Goal: Transaction & Acquisition: Purchase product/service

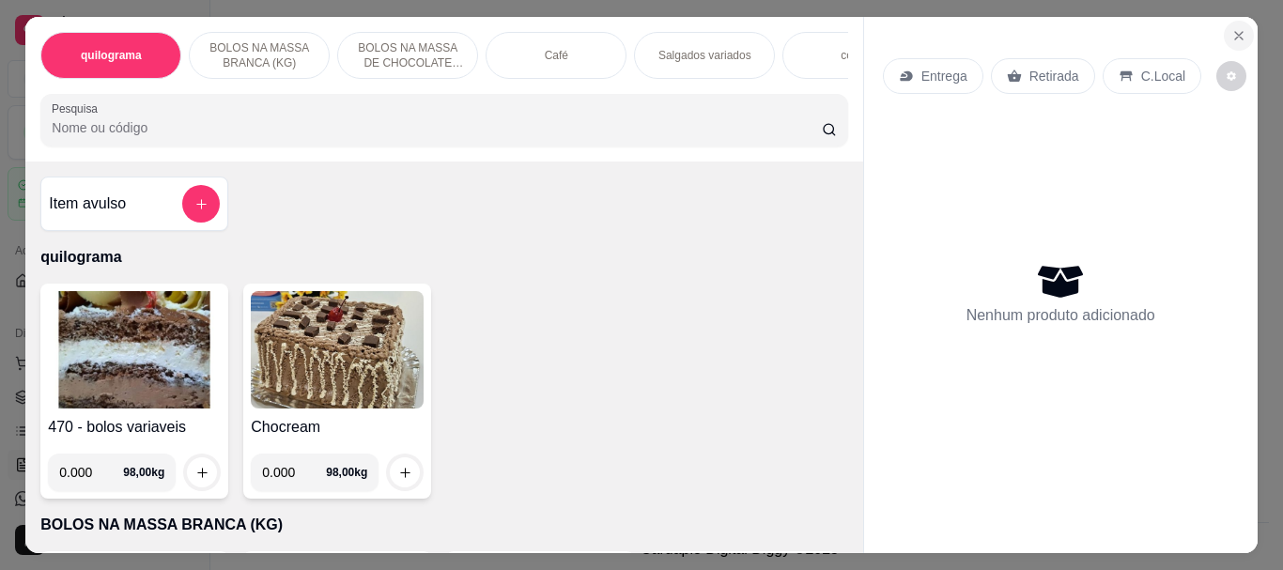
click at [1232, 30] on icon "Close" at bounding box center [1239, 35] width 15 height 15
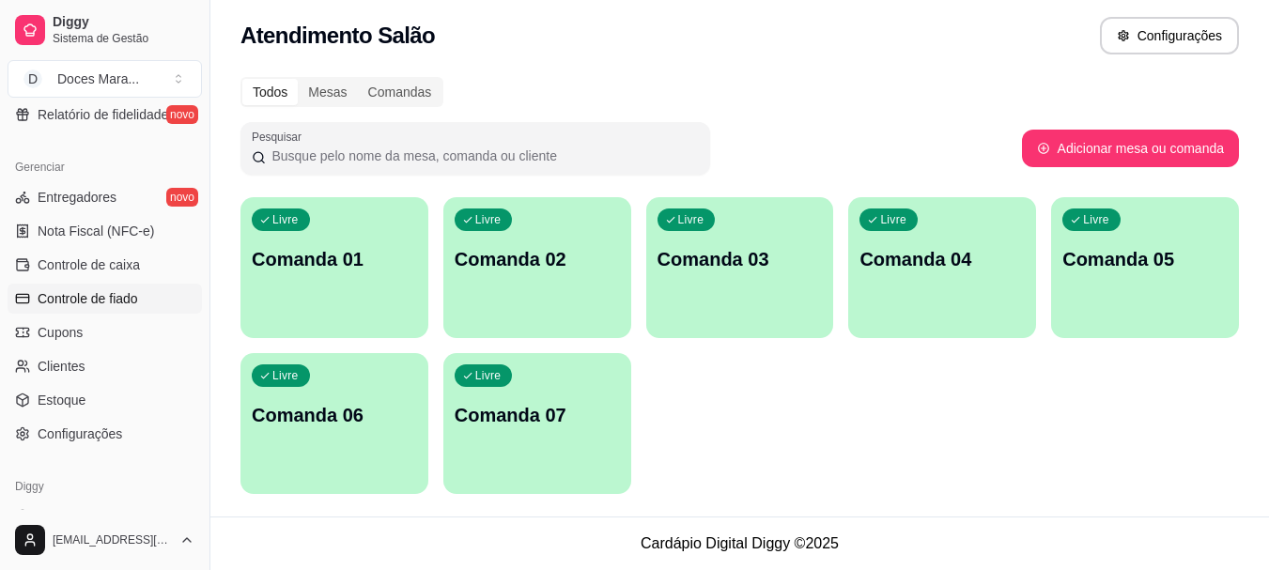
scroll to position [688, 0]
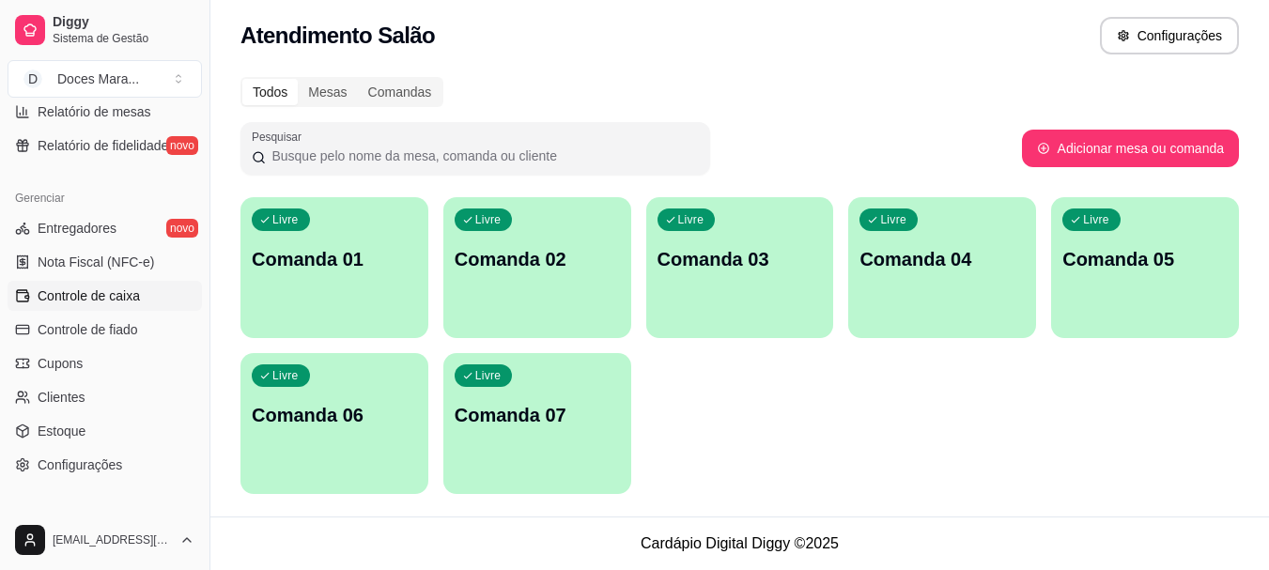
click at [86, 292] on span "Controle de caixa" at bounding box center [89, 296] width 102 height 19
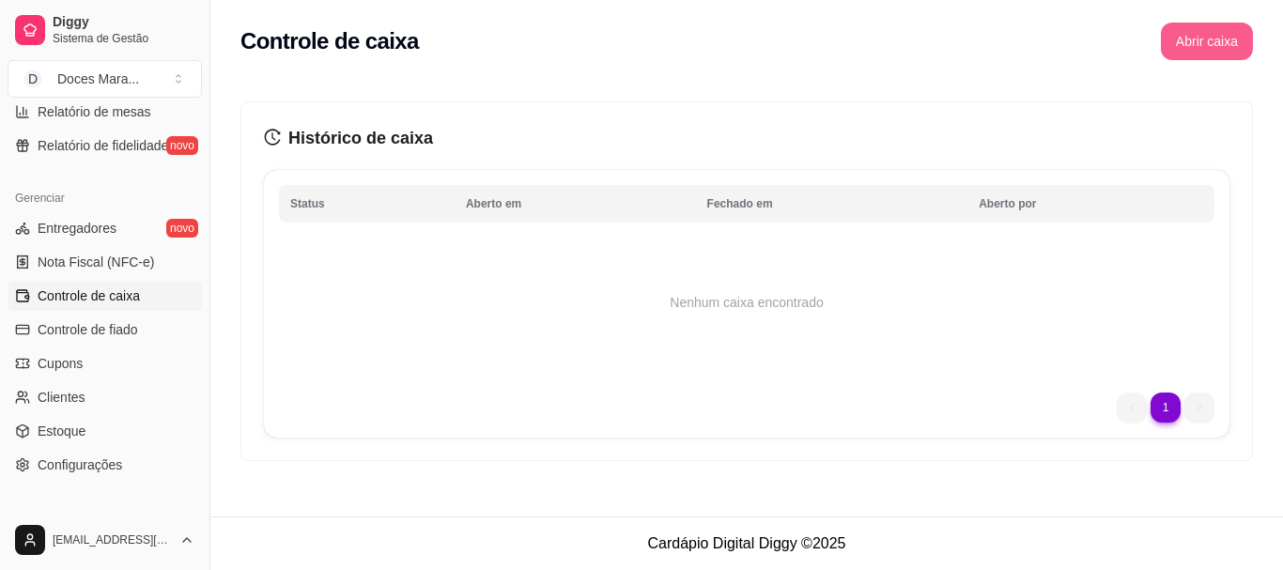
click at [1206, 38] on button "Abrir caixa" at bounding box center [1207, 42] width 92 height 38
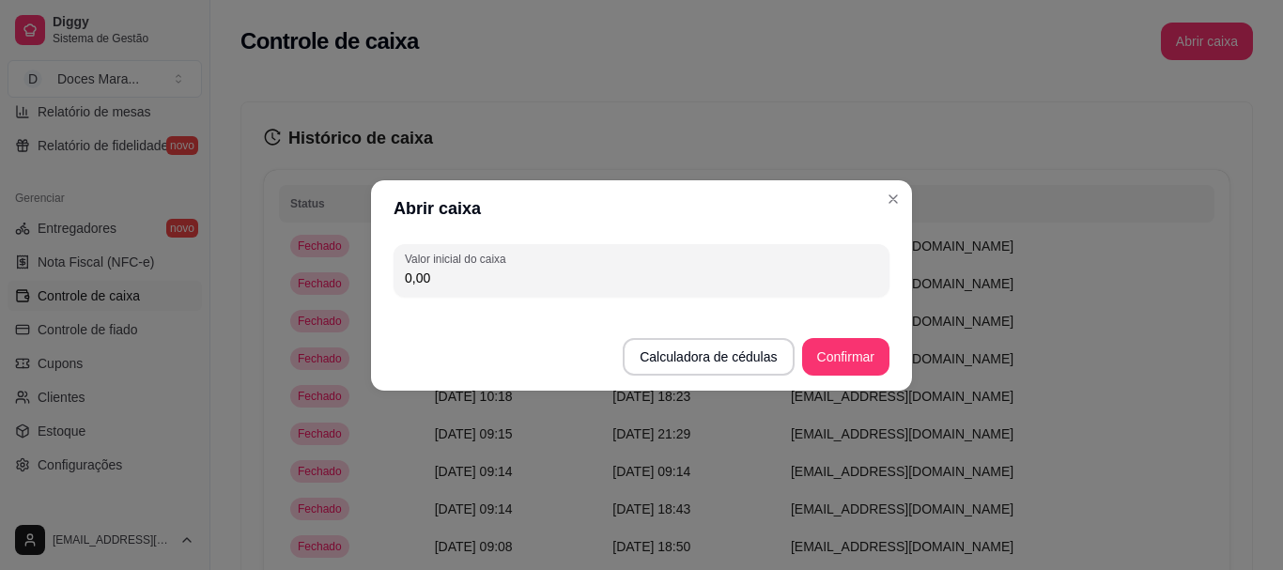
drag, startPoint x: 470, startPoint y: 284, endPoint x: 330, endPoint y: 293, distance: 140.3
click at [330, 293] on div "Abrir caixa Valor inicial do caixa 0,00 Calculadora de cédulas Confirmar" at bounding box center [641, 285] width 1283 height 570
type input "106,00"
click at [863, 360] on button "Confirmar" at bounding box center [846, 356] width 86 height 37
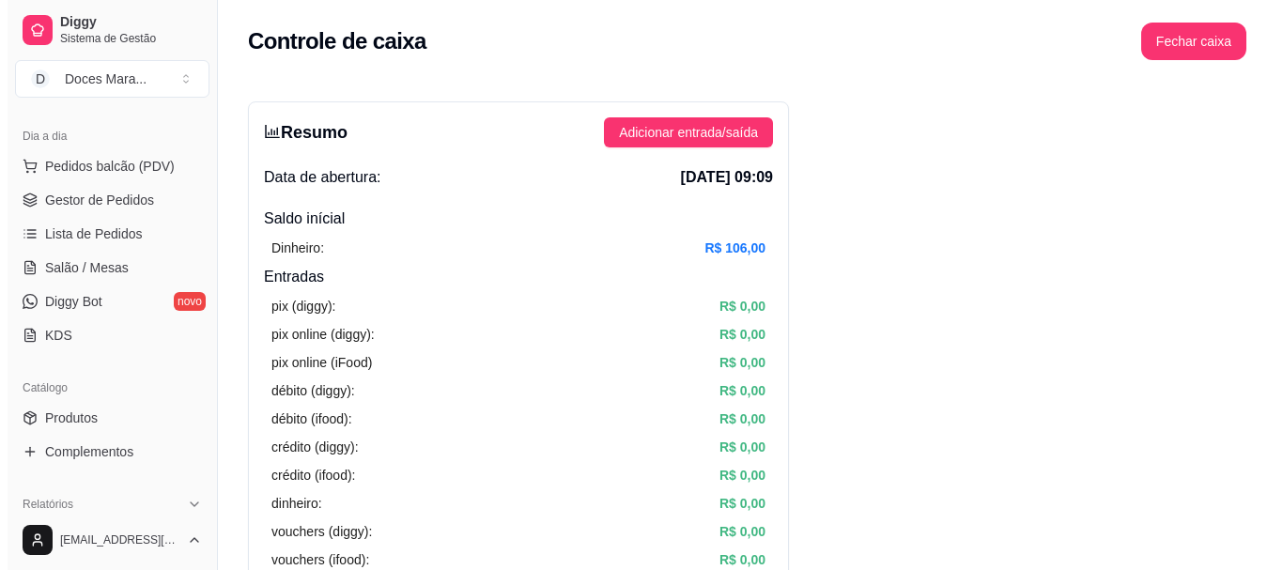
scroll to position [124, 0]
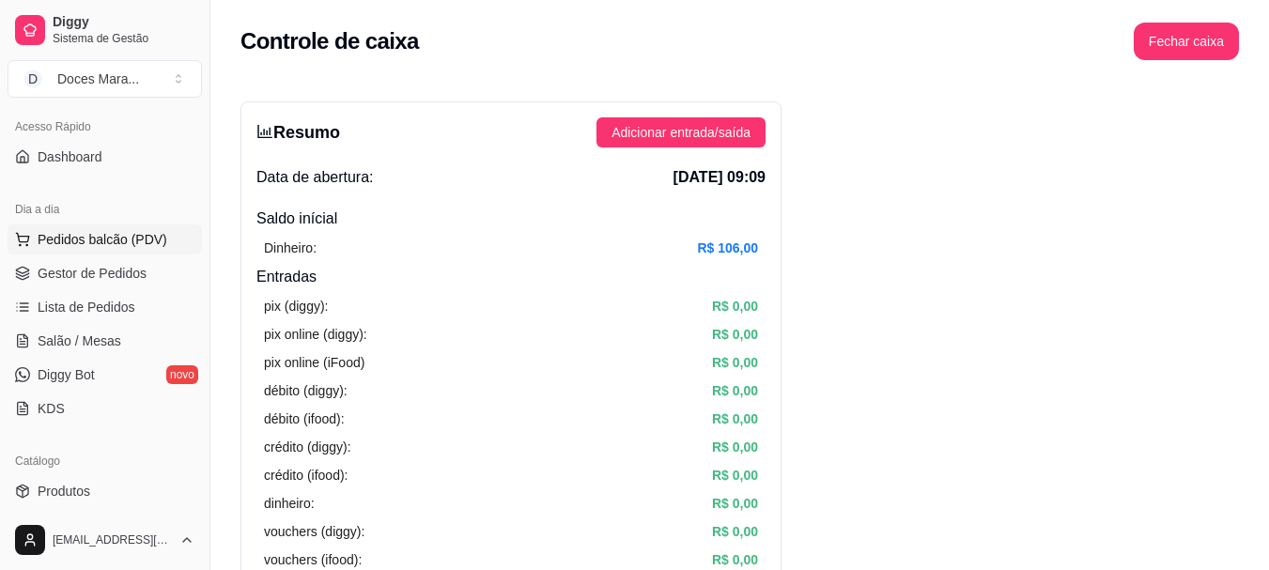
click at [89, 231] on span "Pedidos balcão (PDV)" at bounding box center [103, 239] width 130 height 19
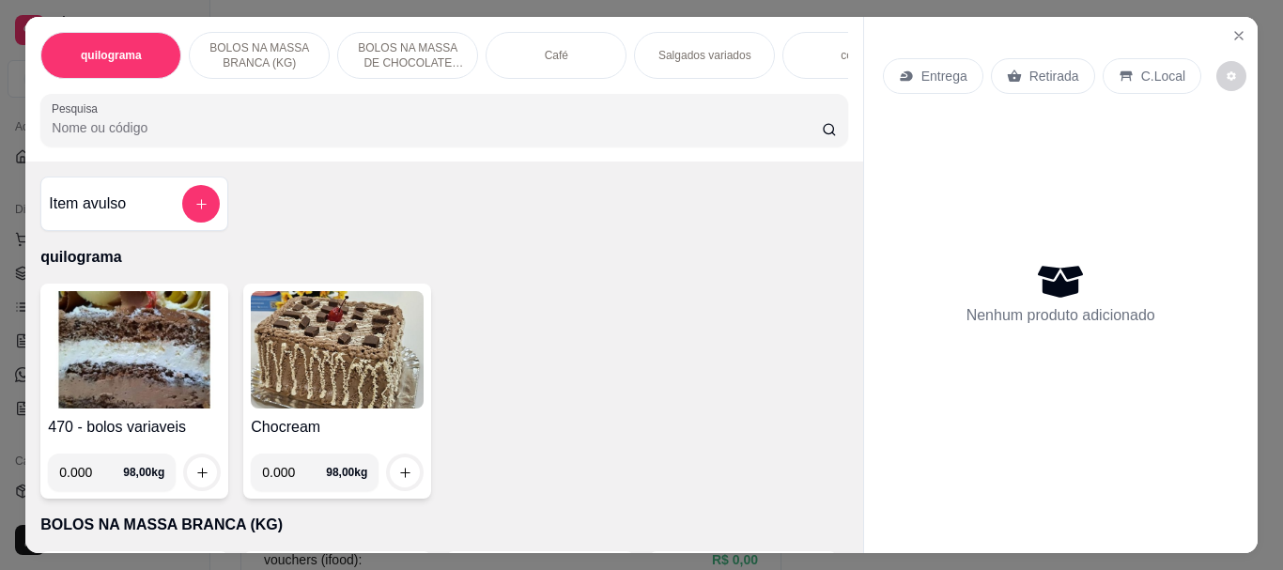
click at [533, 56] on div "Café" at bounding box center [556, 55] width 141 height 47
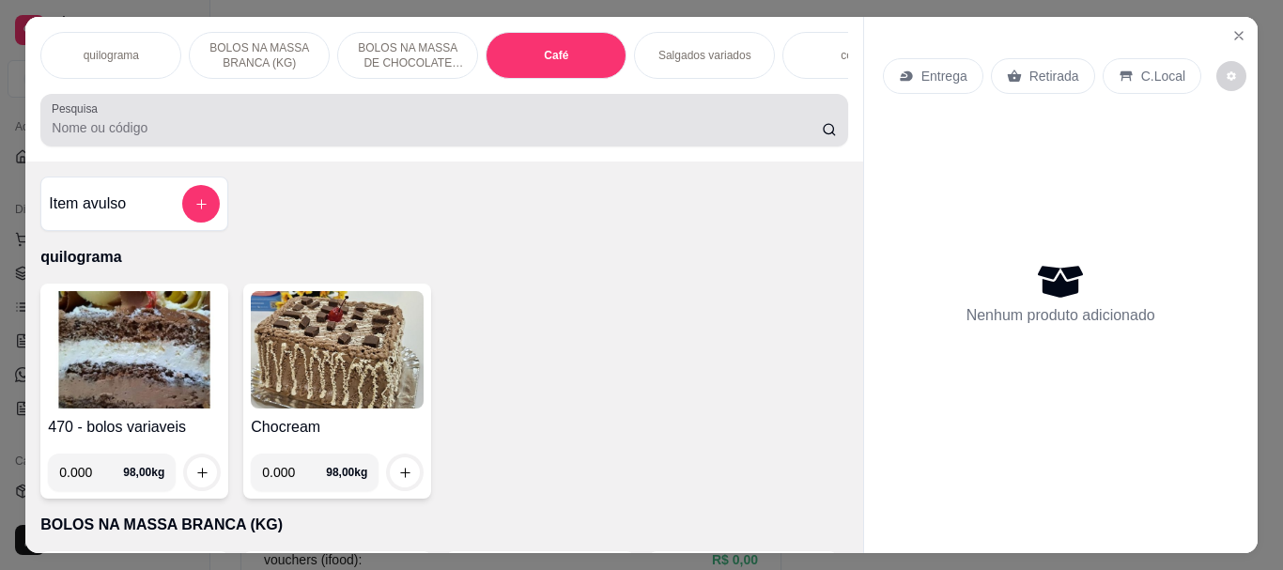
scroll to position [50, 0]
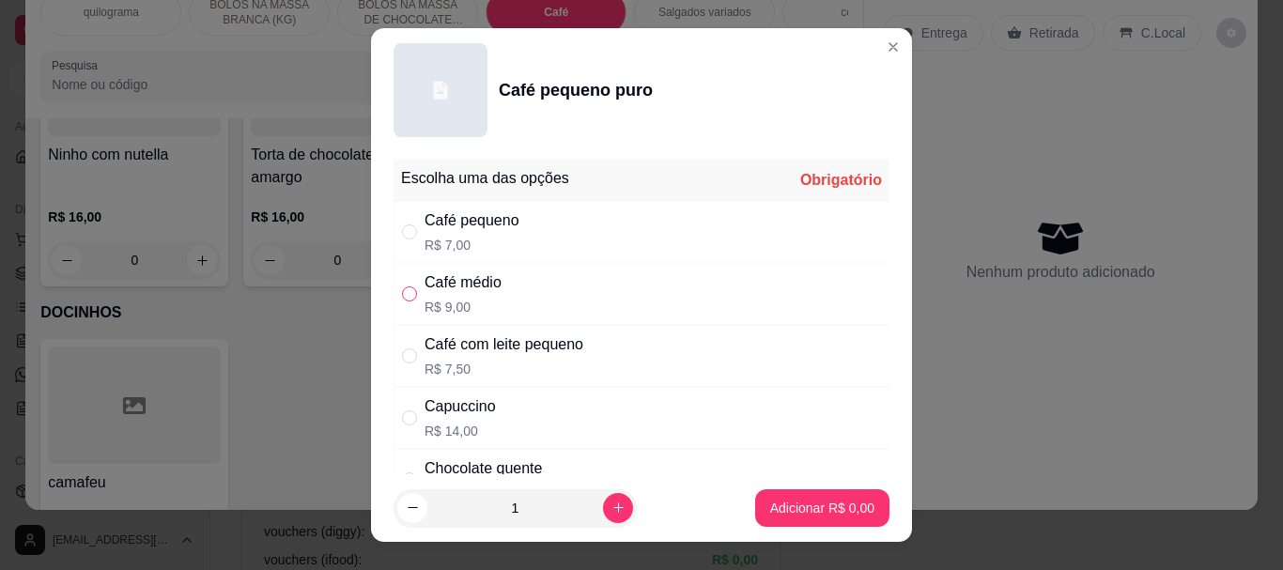
click at [402, 302] on input "" at bounding box center [409, 294] width 15 height 15
radio input "true"
click at [793, 497] on button "Adicionar R$ 9,00" at bounding box center [822, 509] width 134 height 38
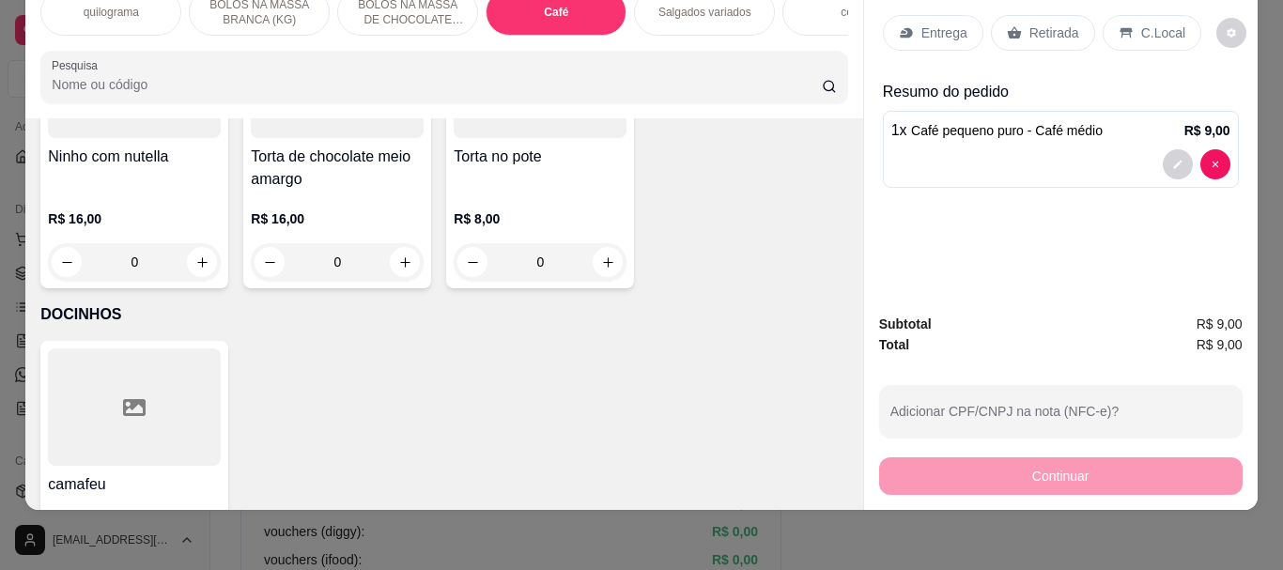
type input "1"
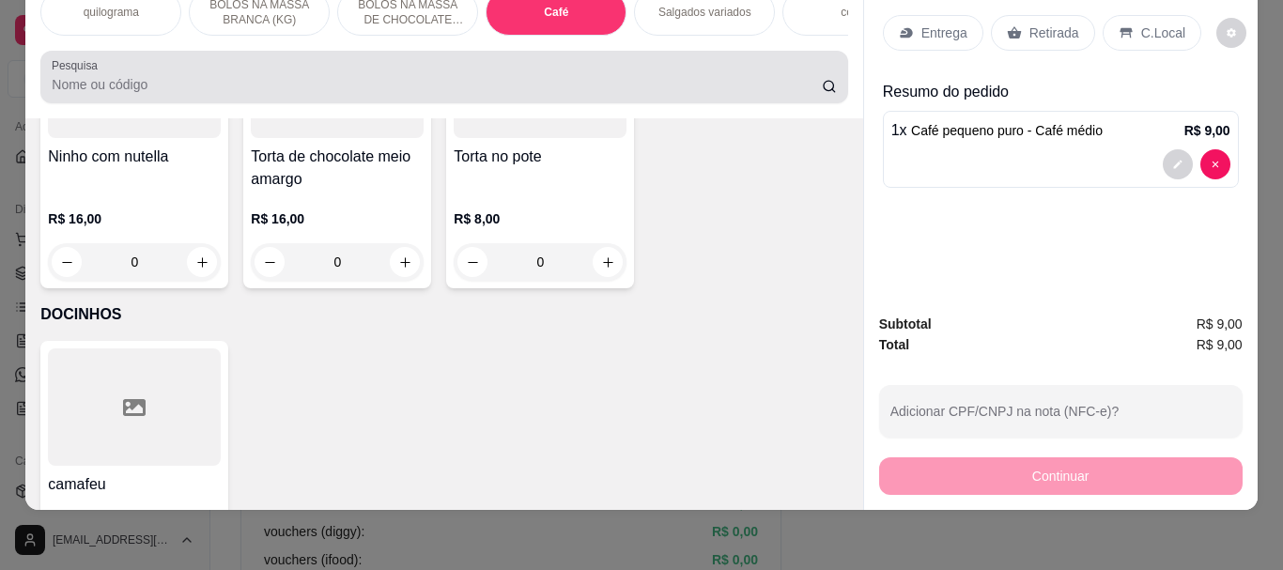
scroll to position [0, 0]
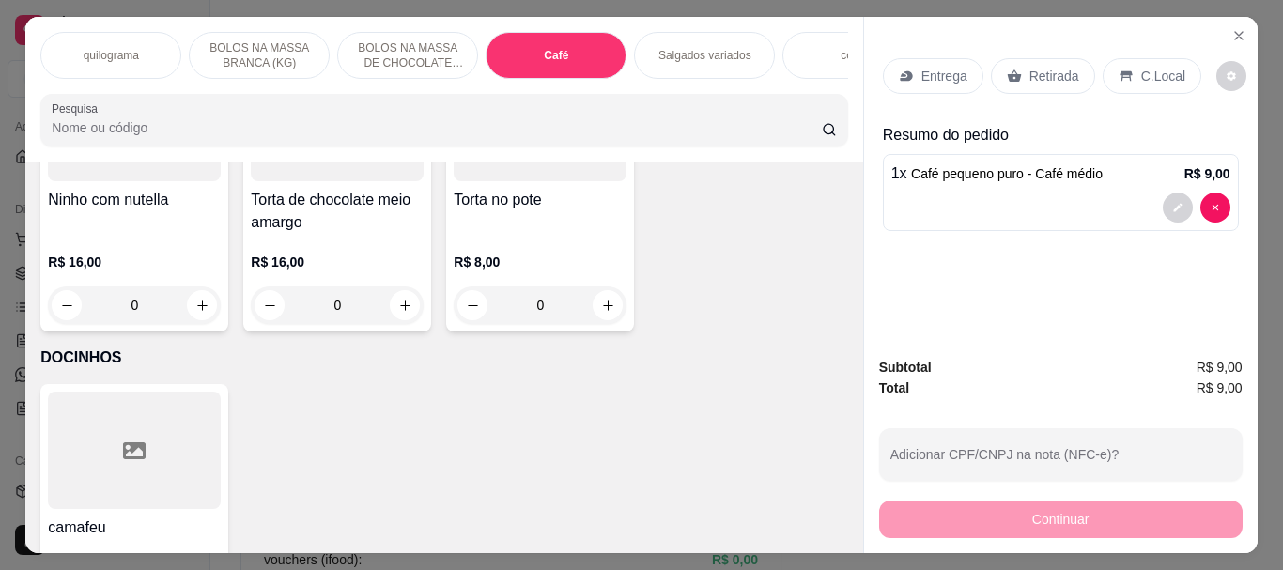
click at [130, 137] on input "Pesquisa" at bounding box center [437, 127] width 770 height 19
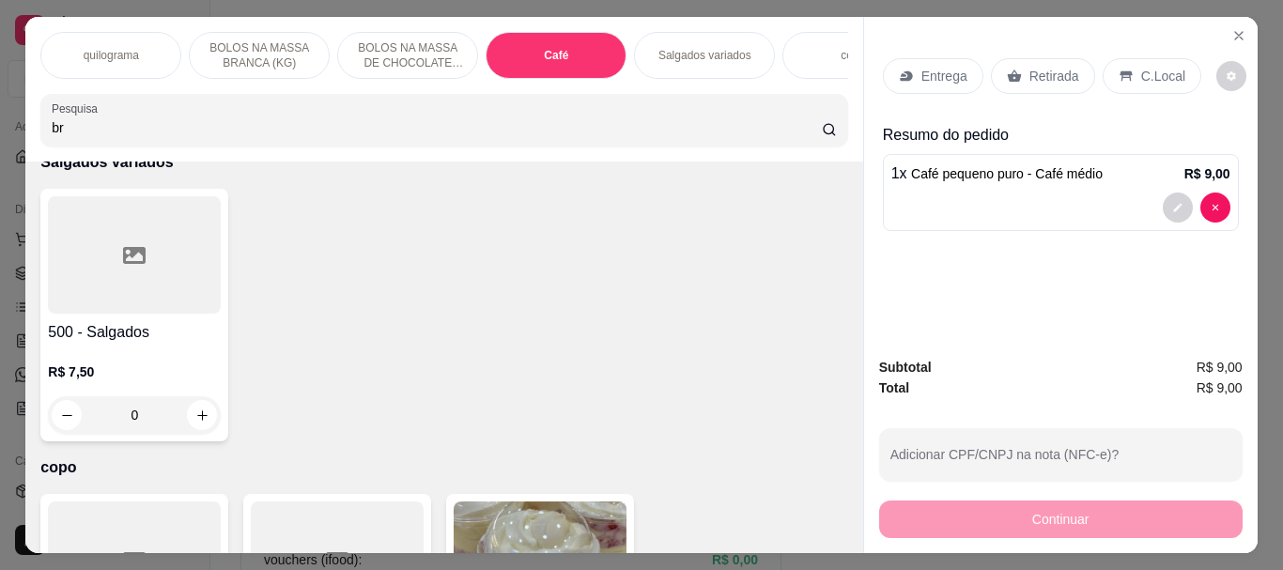
scroll to position [8576, 0]
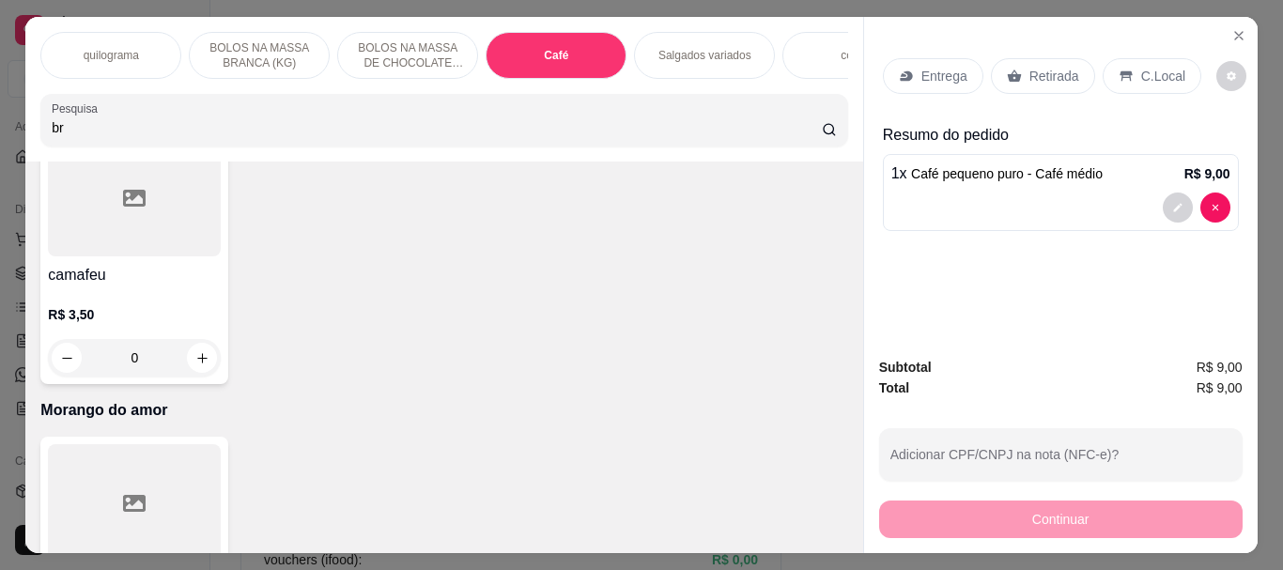
type input "b"
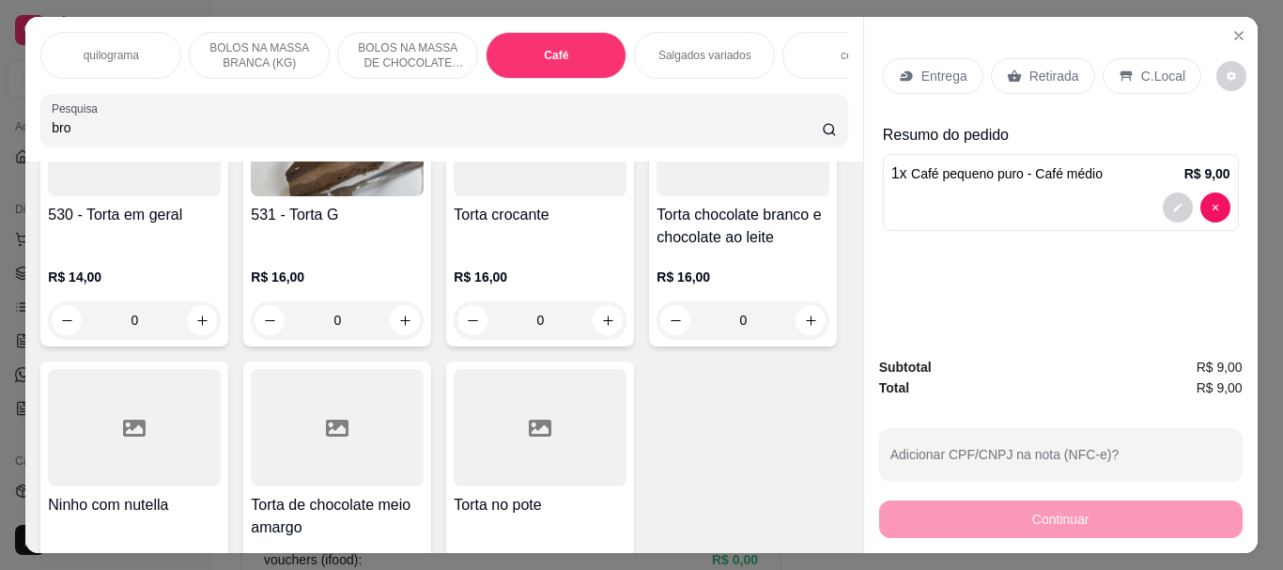
scroll to position [6961, 0]
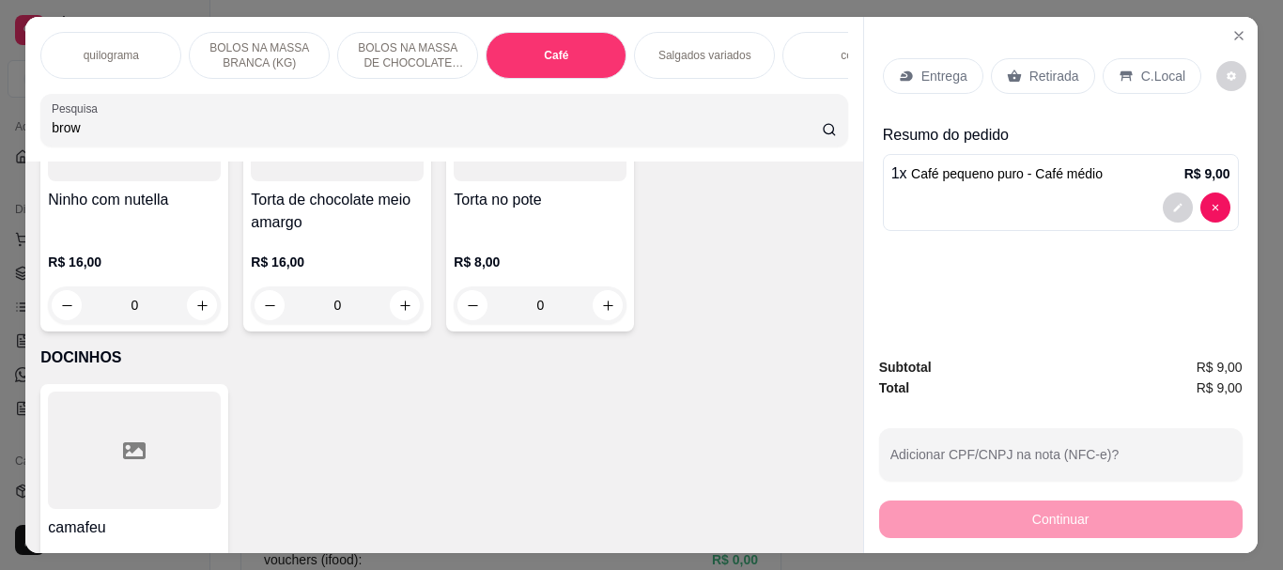
type input "brow"
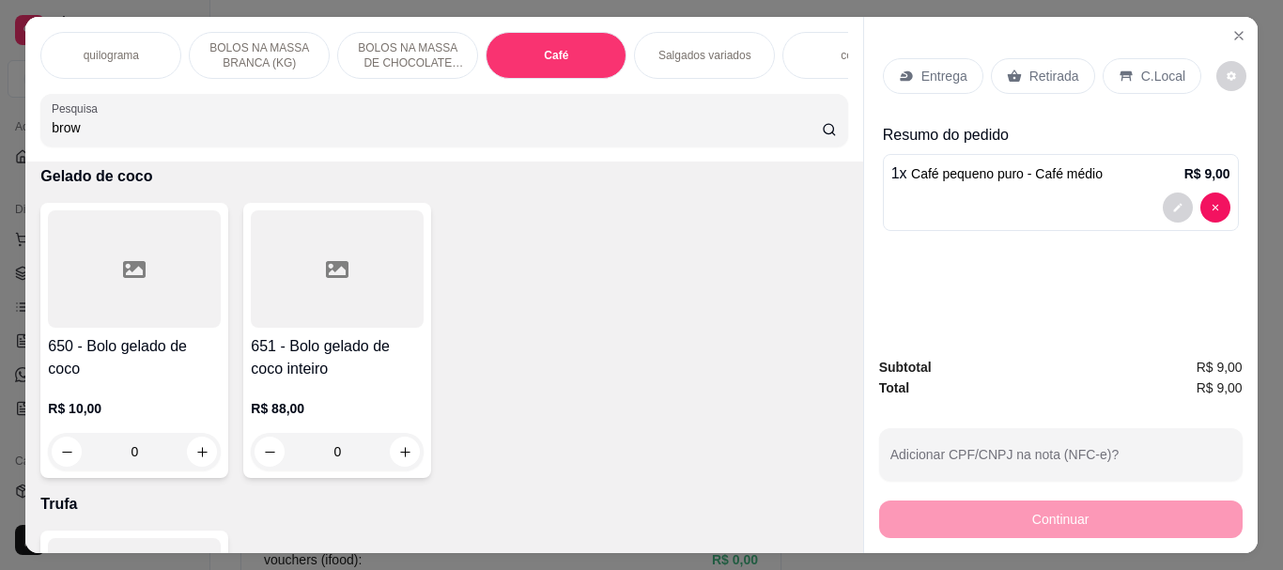
scroll to position [7901, 0]
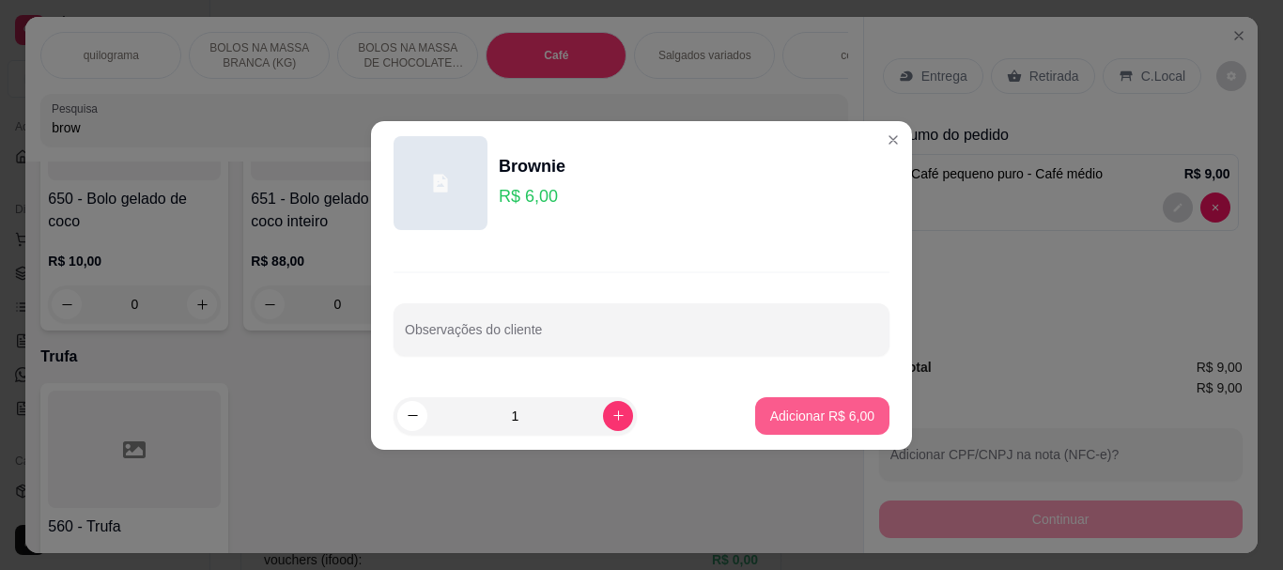
click at [801, 407] on p "Adicionar R$ 6,00" at bounding box center [822, 416] width 104 height 19
type input "1"
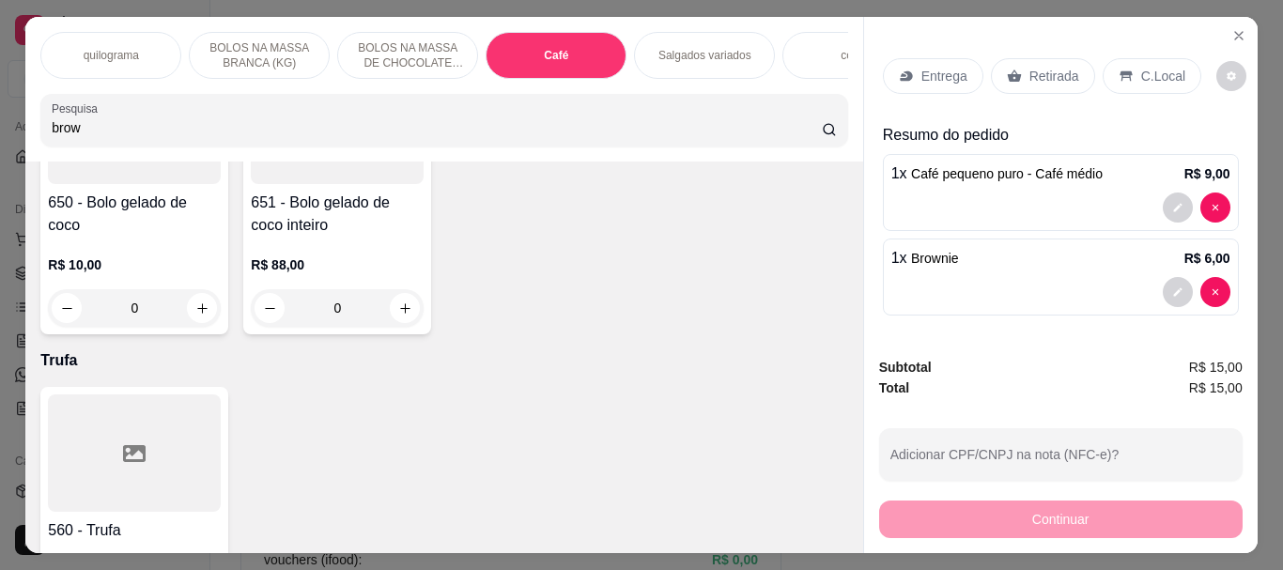
scroll to position [7903, 0]
click at [1053, 77] on p "Retirada" at bounding box center [1055, 76] width 50 height 19
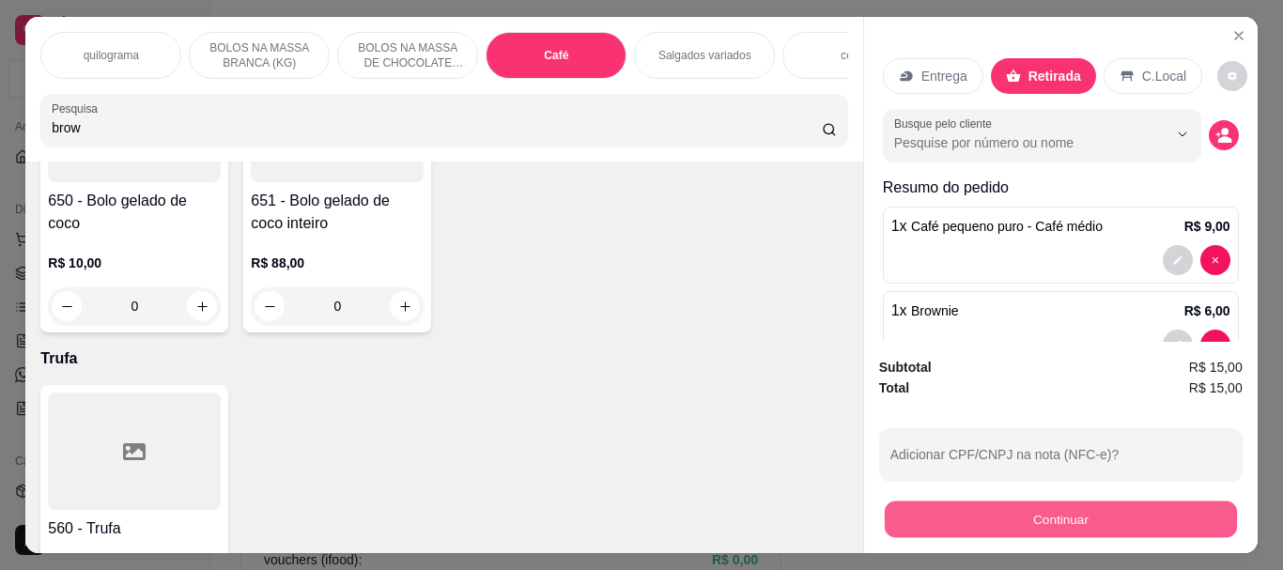
click at [1065, 507] on button "Continuar" at bounding box center [1060, 519] width 352 height 37
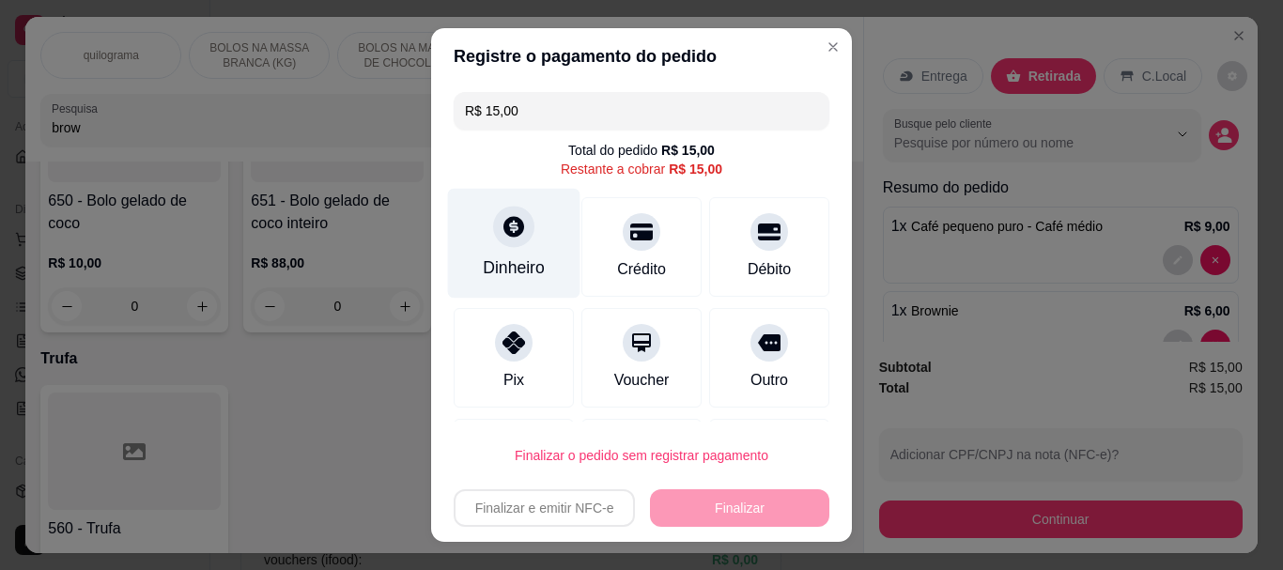
click at [496, 248] on div "Dinheiro" at bounding box center [514, 244] width 132 height 110
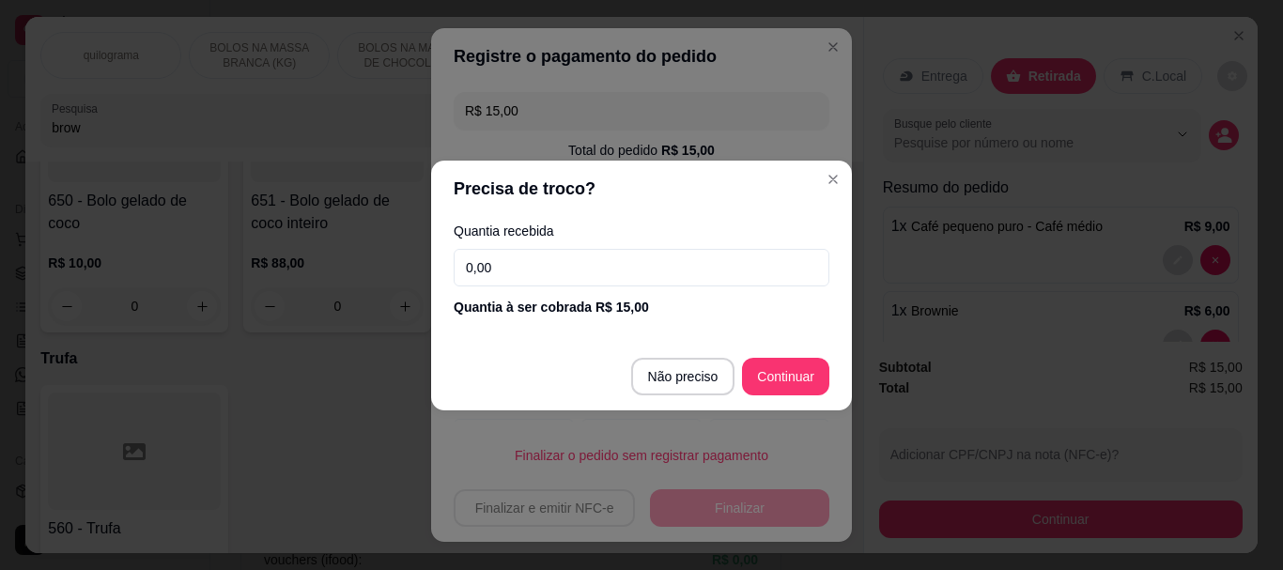
click at [531, 266] on input "0,00" at bounding box center [642, 268] width 376 height 38
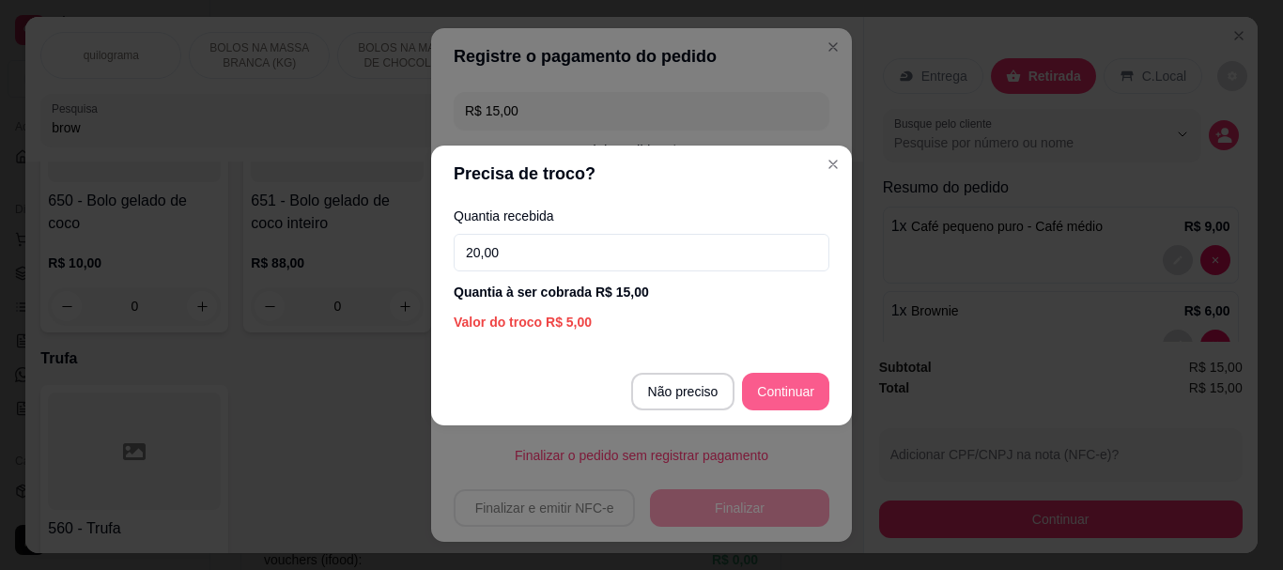
type input "20,00"
type input "R$ 0,00"
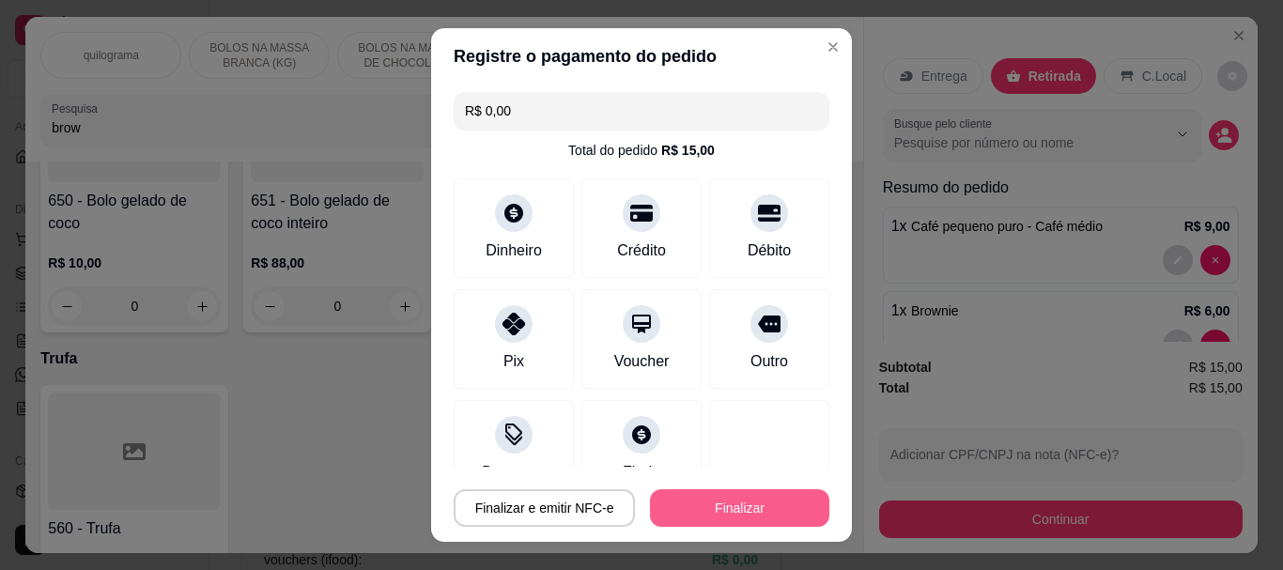
click at [756, 506] on button "Finalizar" at bounding box center [739, 509] width 179 height 38
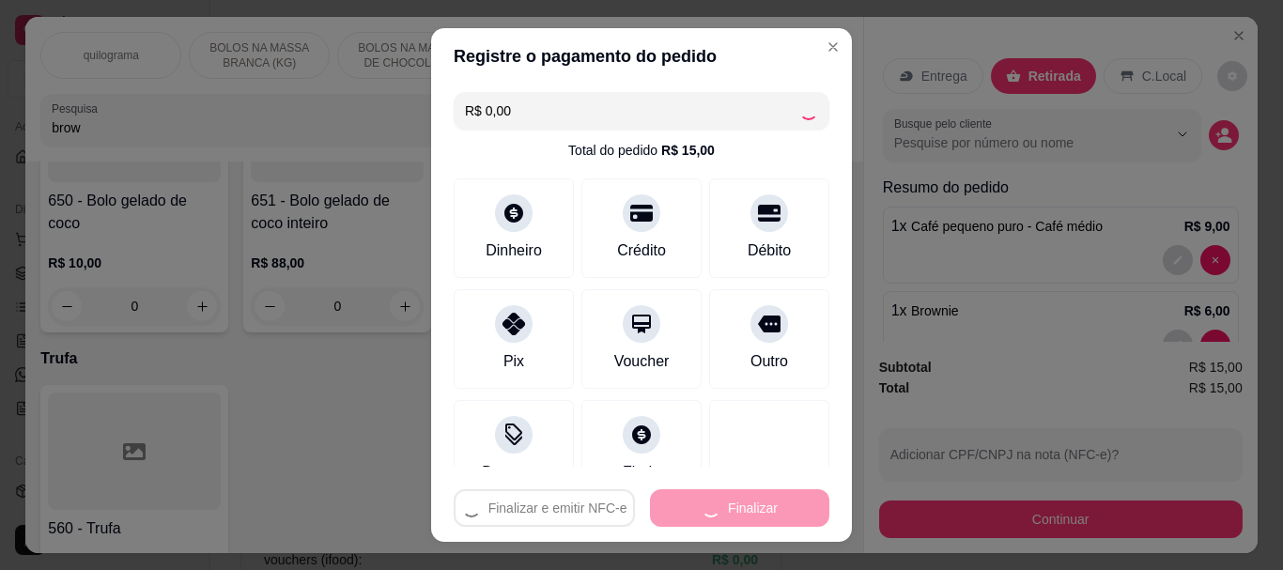
type input "0"
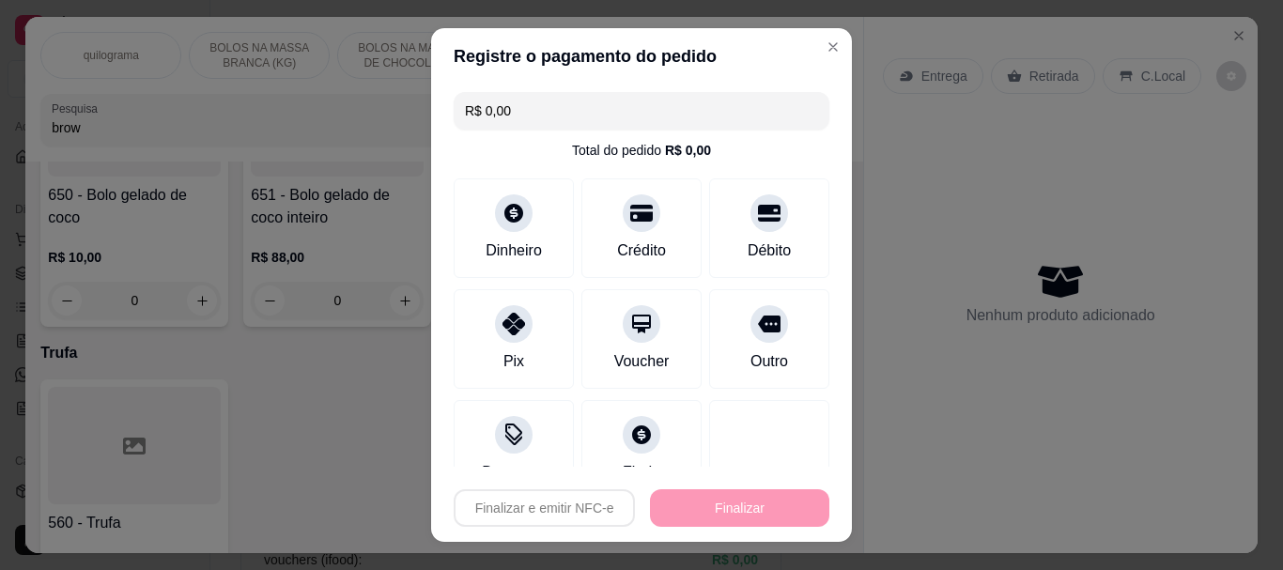
type input "-R$ 15,00"
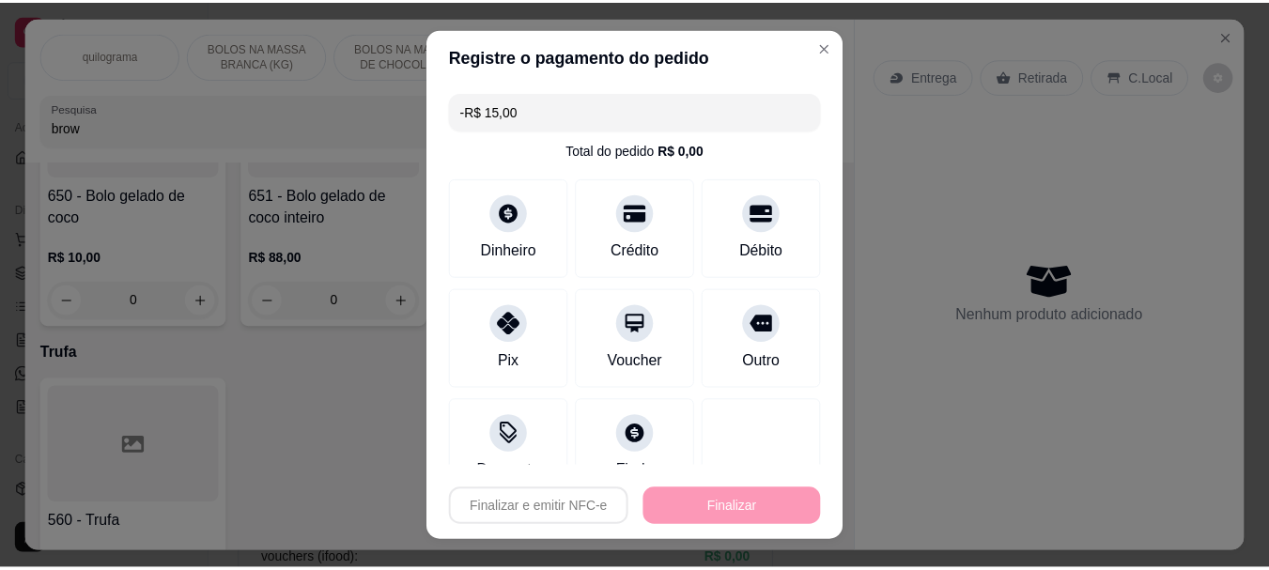
scroll to position [7899, 0]
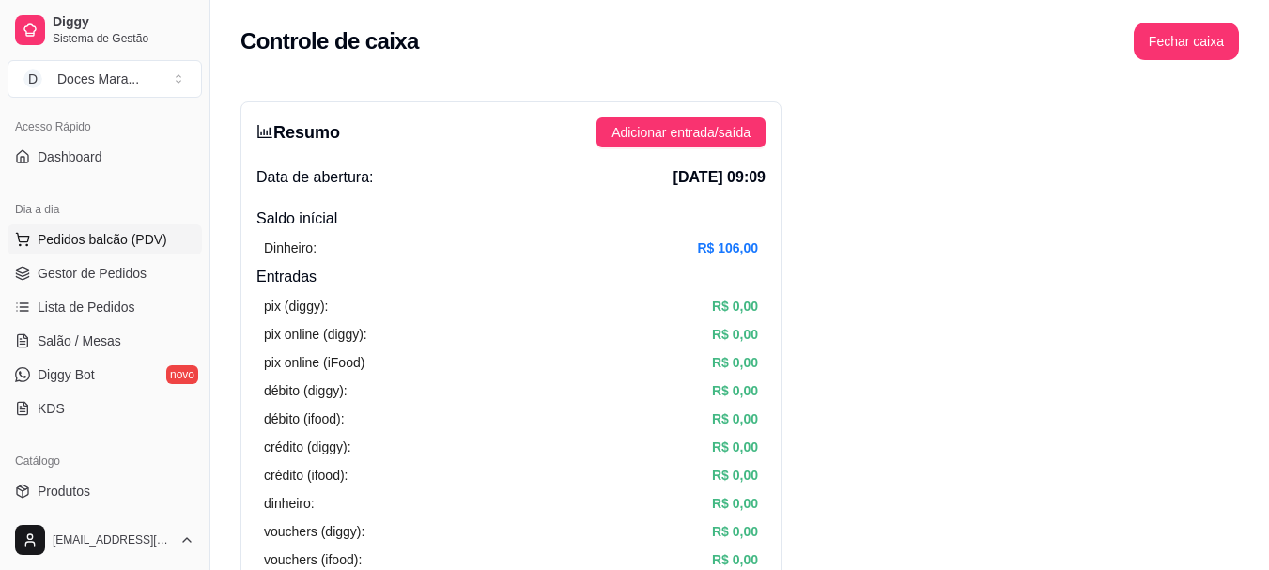
click at [128, 231] on span "Pedidos balcão (PDV)" at bounding box center [103, 239] width 130 height 19
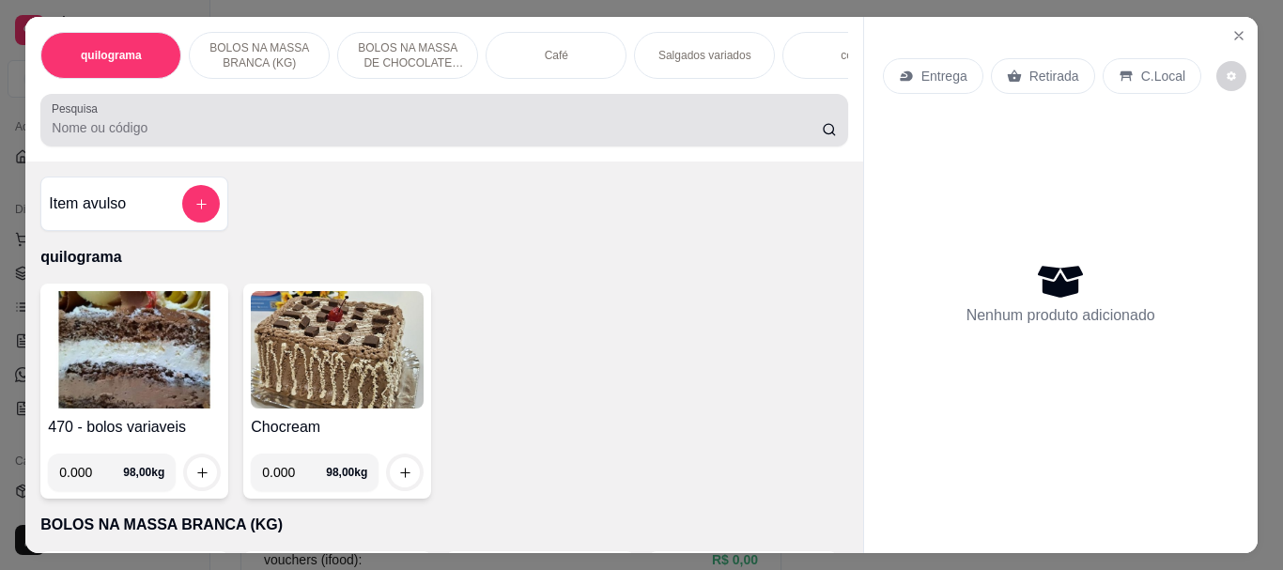
click at [175, 131] on input "Pesquisa" at bounding box center [437, 127] width 770 height 19
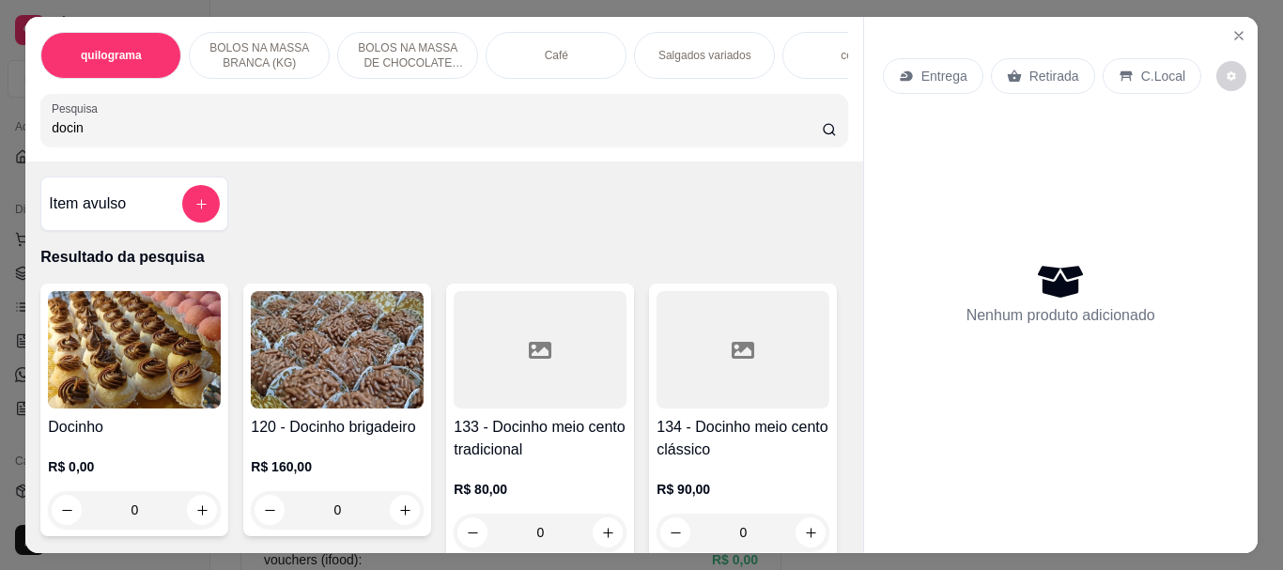
type input "docin"
click at [118, 348] on img at bounding box center [134, 349] width 173 height 117
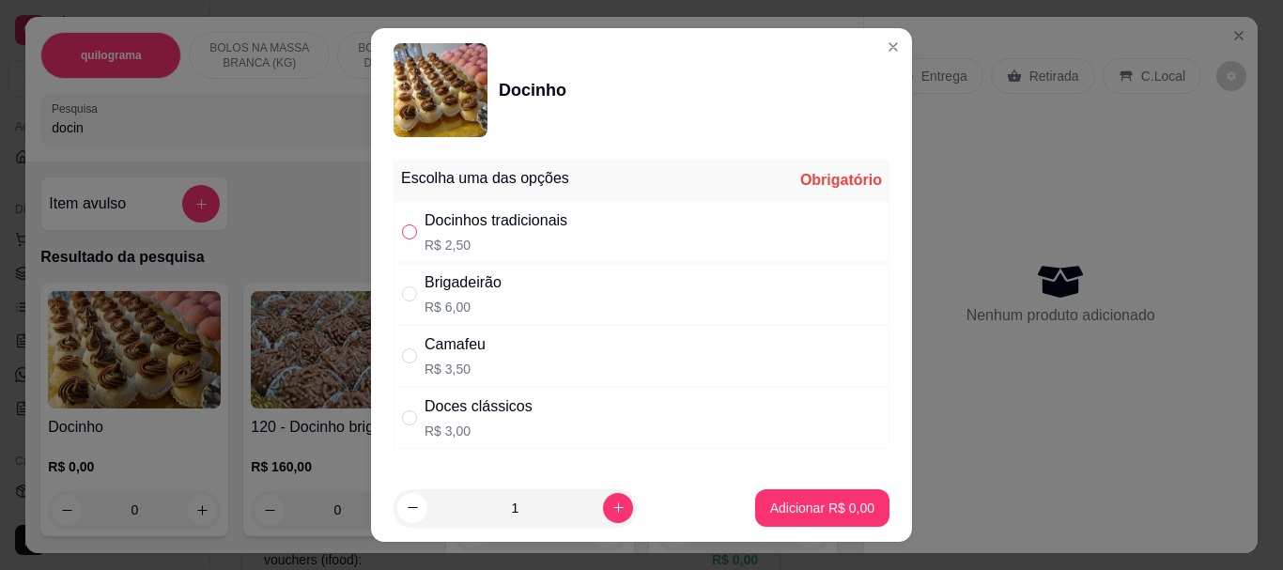
click at [402, 233] on input "" at bounding box center [409, 232] width 15 height 15
radio input "true"
click at [532, 504] on input "1" at bounding box center [516, 509] width 176 height 38
type input "16"
click at [837, 502] on p "Adicionar R$ 40,00" at bounding box center [819, 508] width 112 height 19
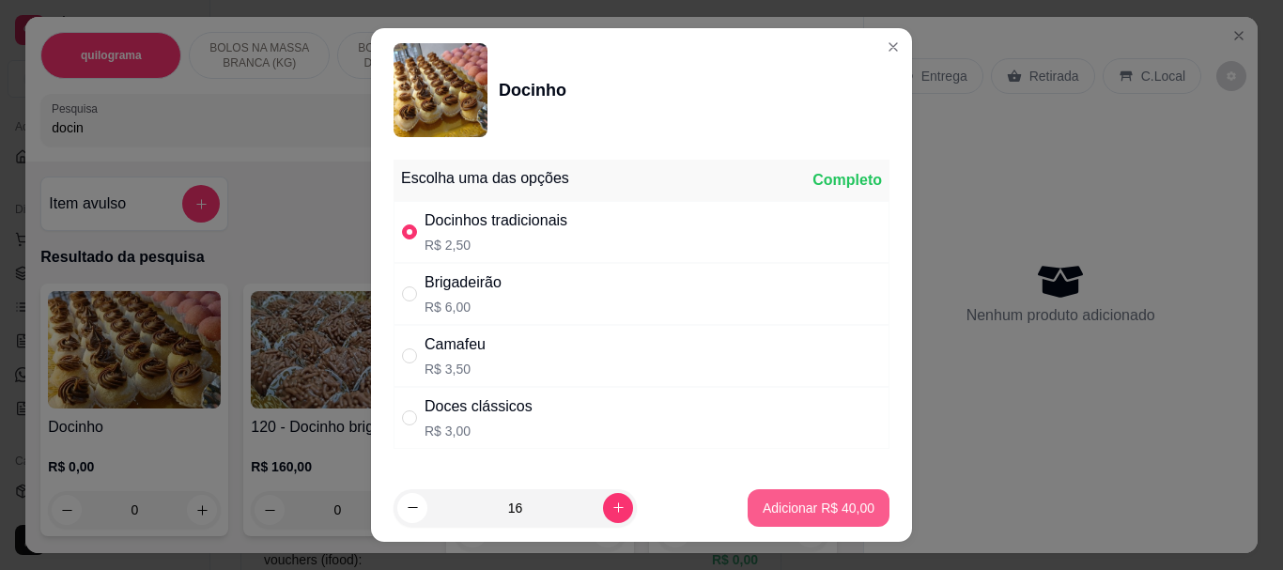
type input "16"
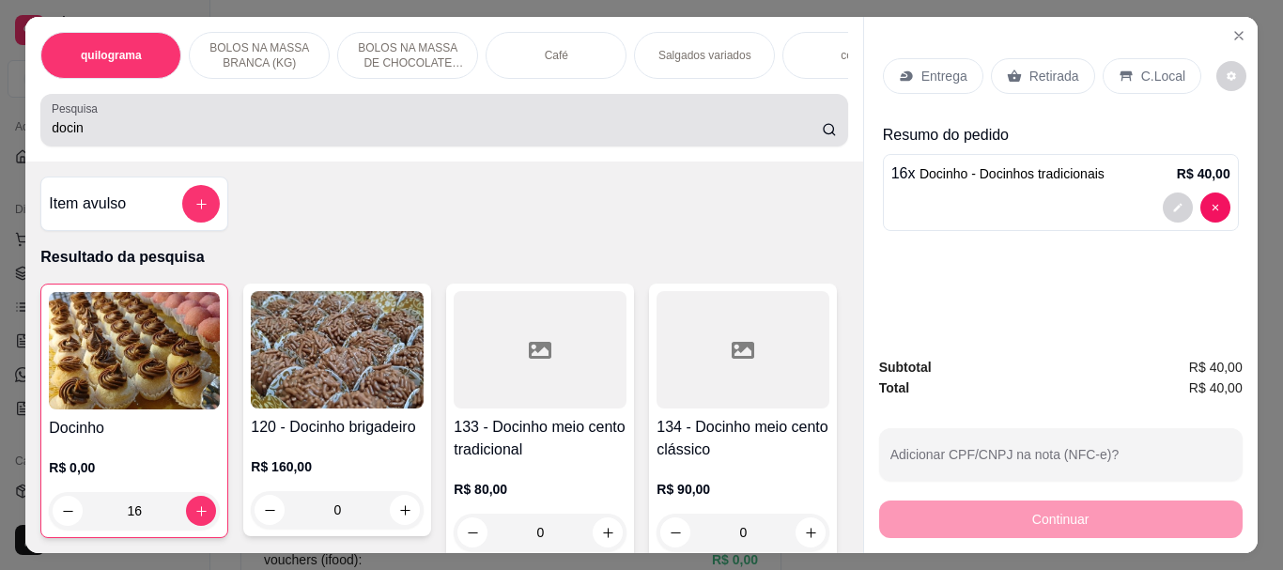
click at [108, 139] on div "docin" at bounding box center [444, 120] width 785 height 38
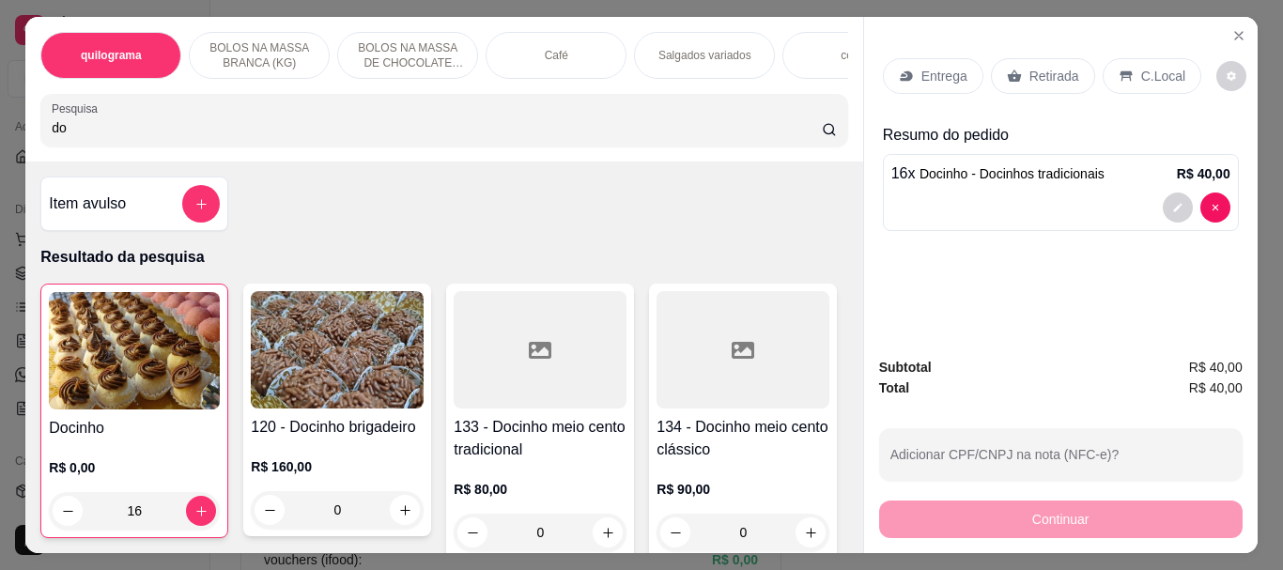
type input "d"
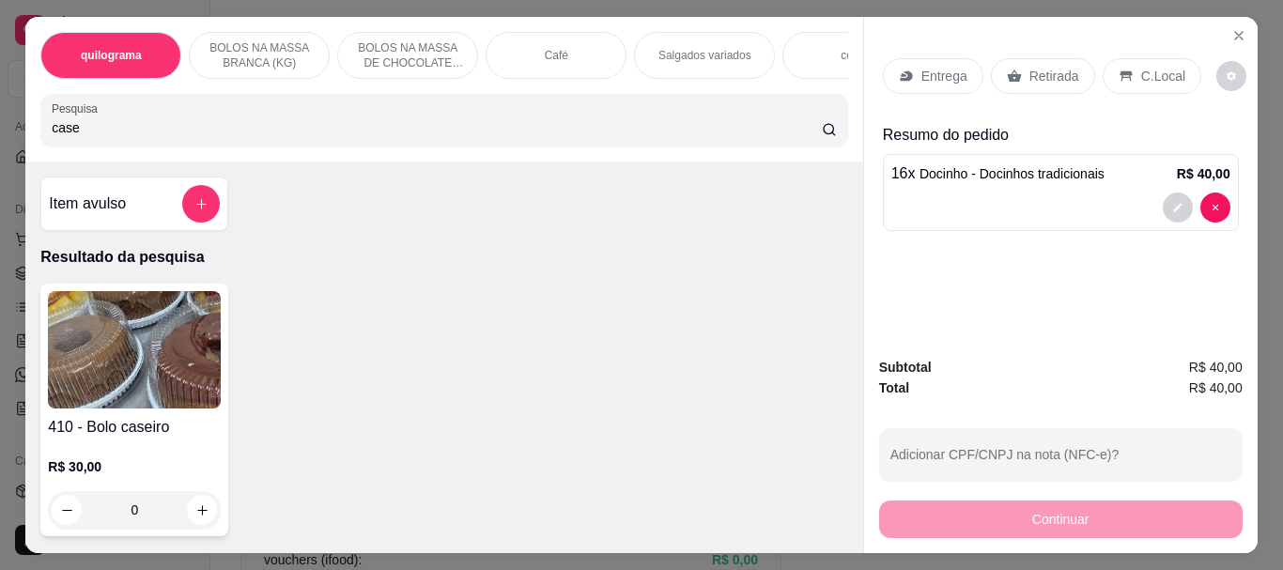
type input "case"
click at [105, 407] on img at bounding box center [134, 349] width 173 height 117
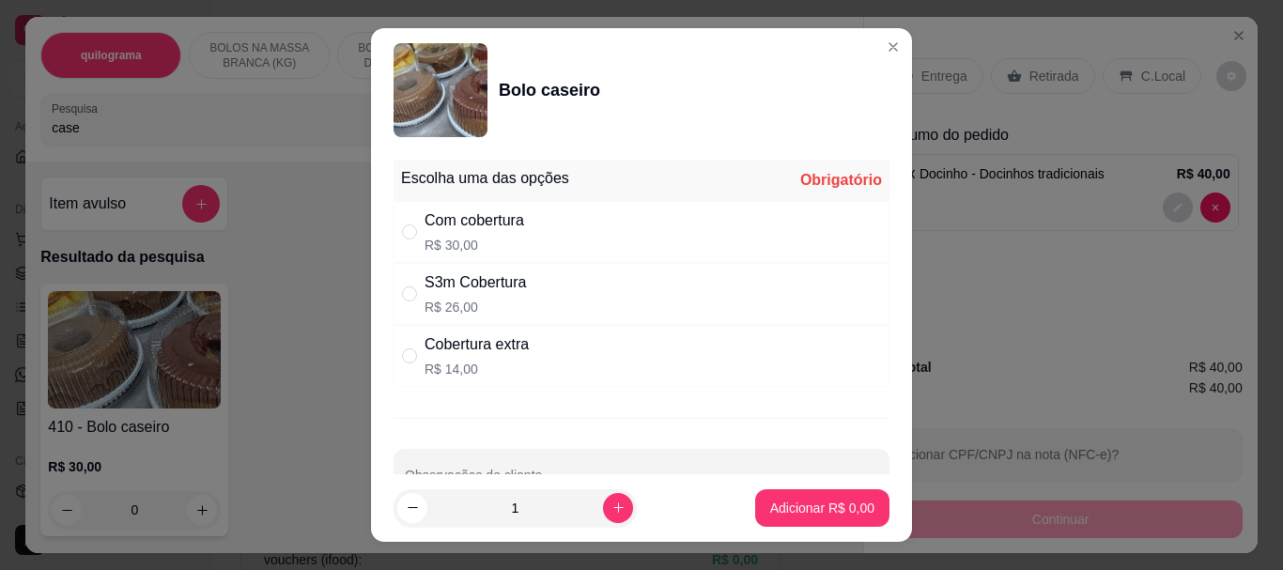
click at [412, 232] on div "" at bounding box center [413, 232] width 23 height 21
radio input "true"
click at [772, 512] on p "Adicionar R$ 30,00" at bounding box center [819, 508] width 112 height 19
type input "1"
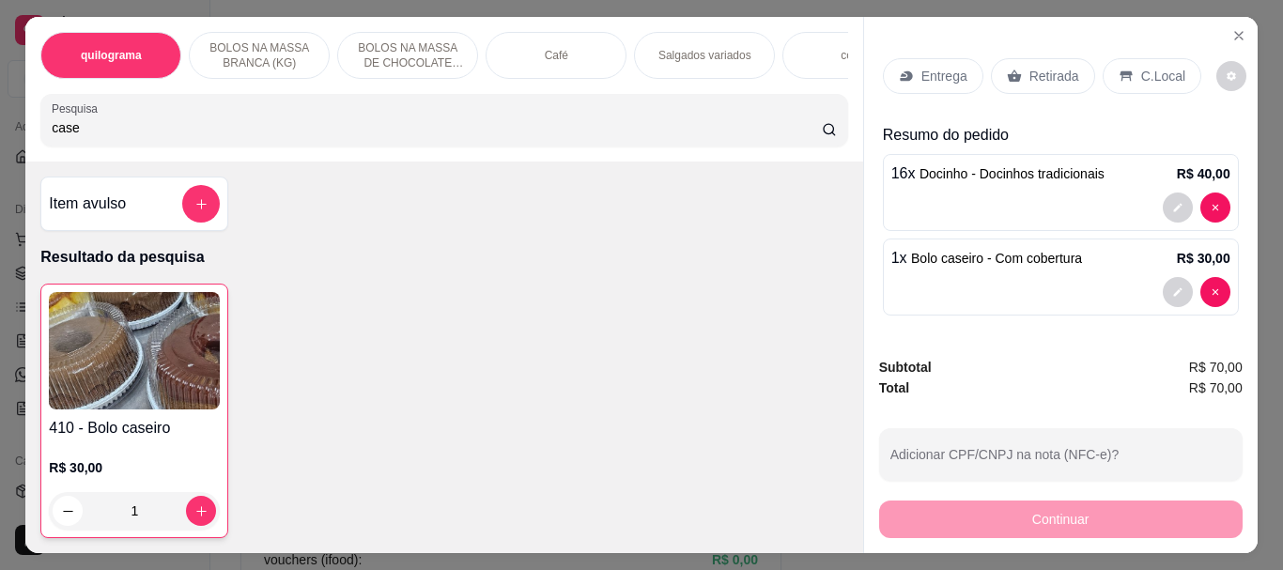
click at [1035, 67] on p "Retirada" at bounding box center [1055, 76] width 50 height 19
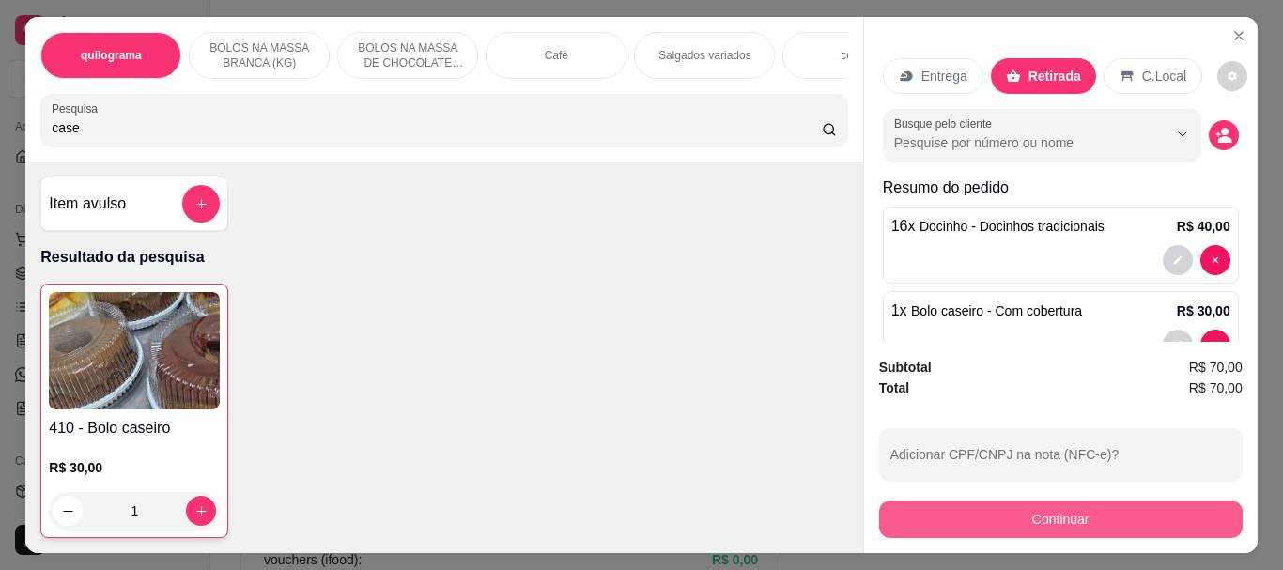
click at [1044, 517] on button "Continuar" at bounding box center [1061, 520] width 364 height 38
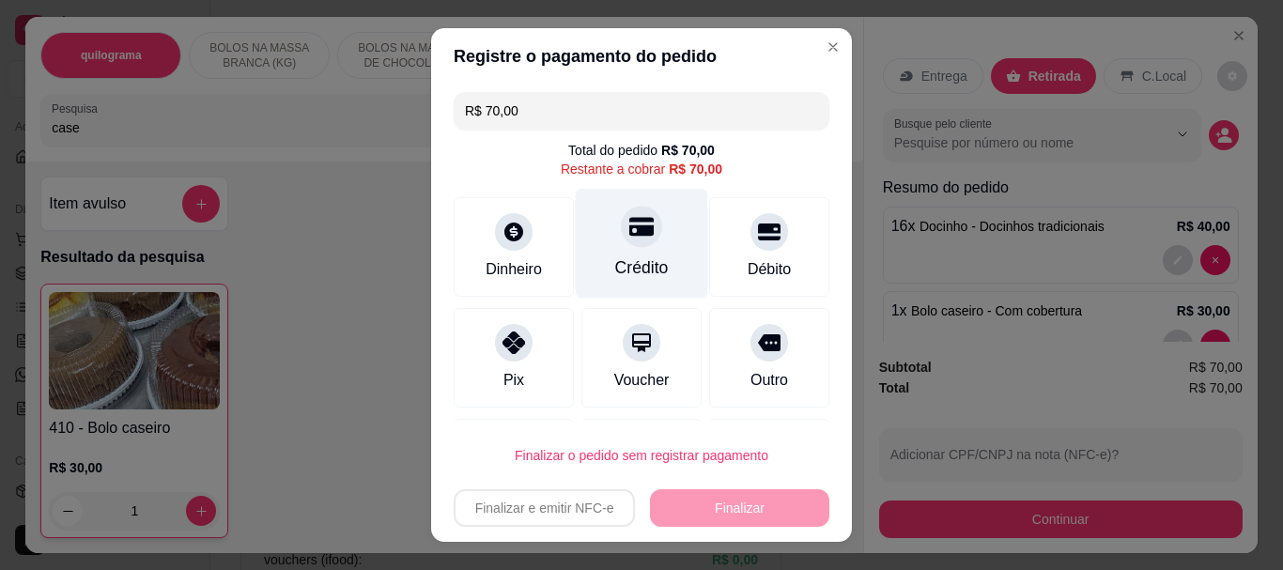
click at [630, 233] on icon at bounding box center [642, 227] width 24 height 19
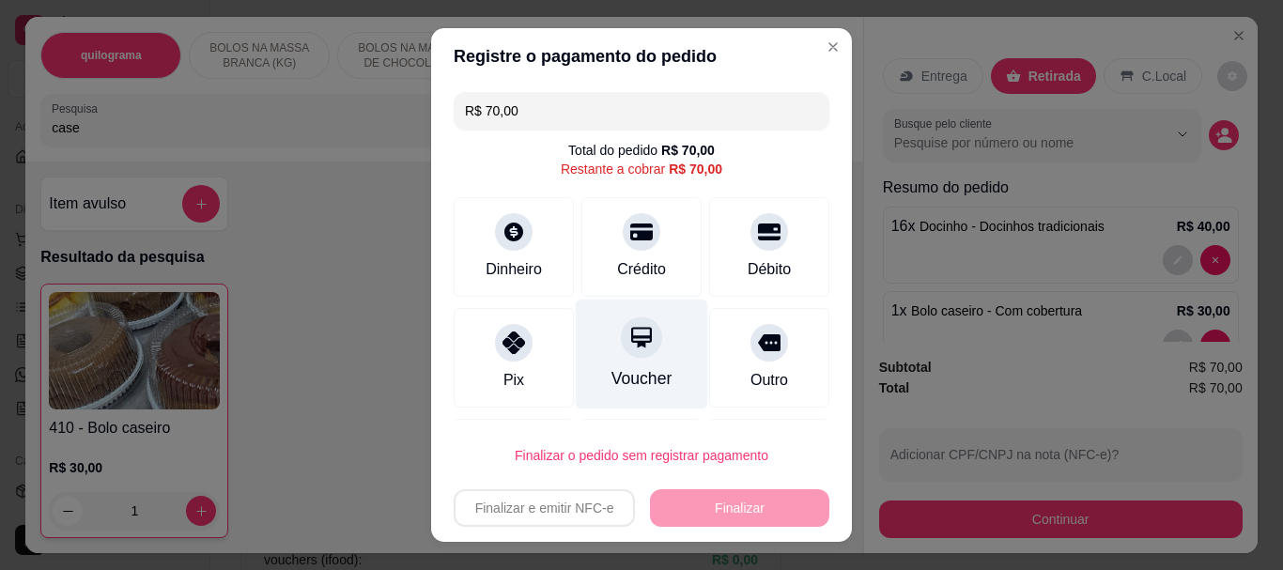
type input "R$ 0,00"
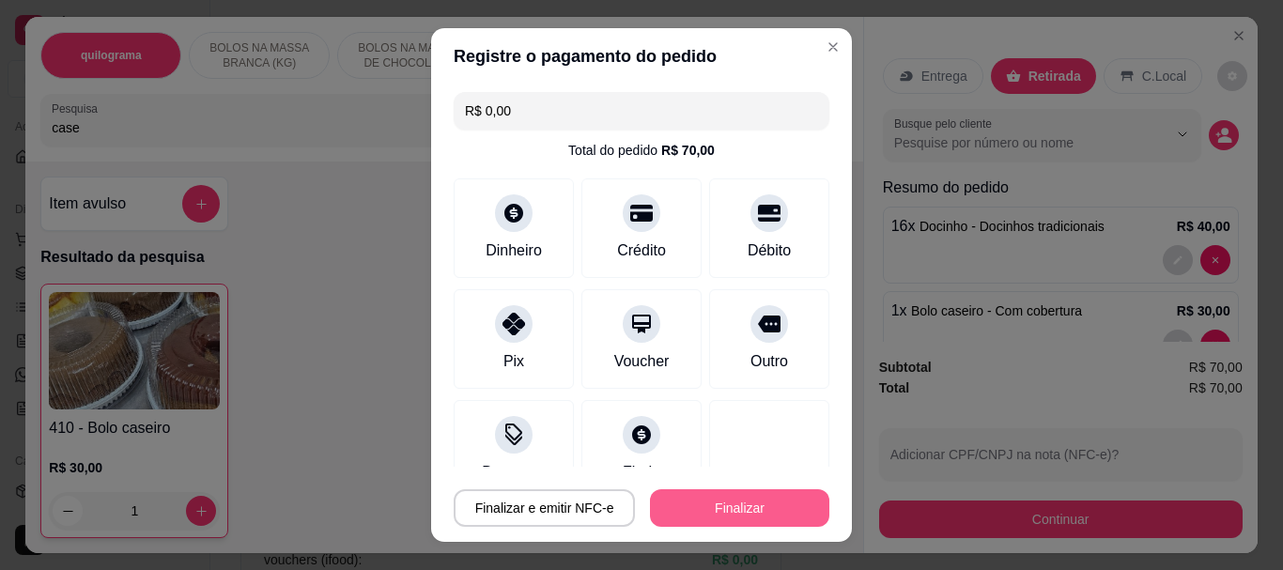
click at [700, 512] on button "Finalizar" at bounding box center [739, 509] width 179 height 38
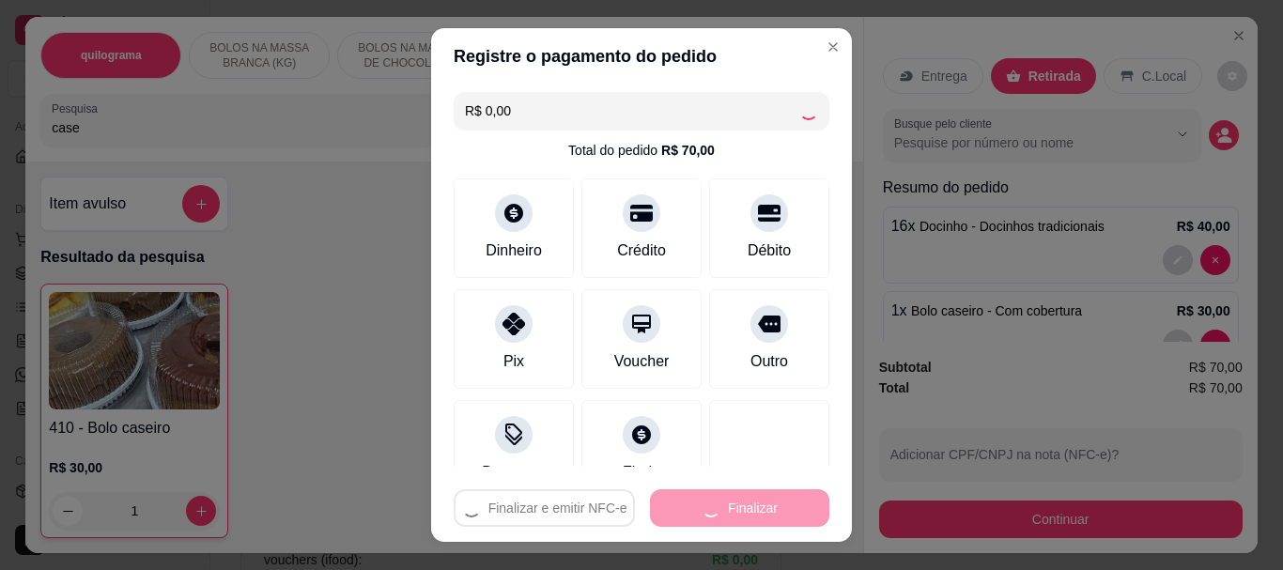
type input "0"
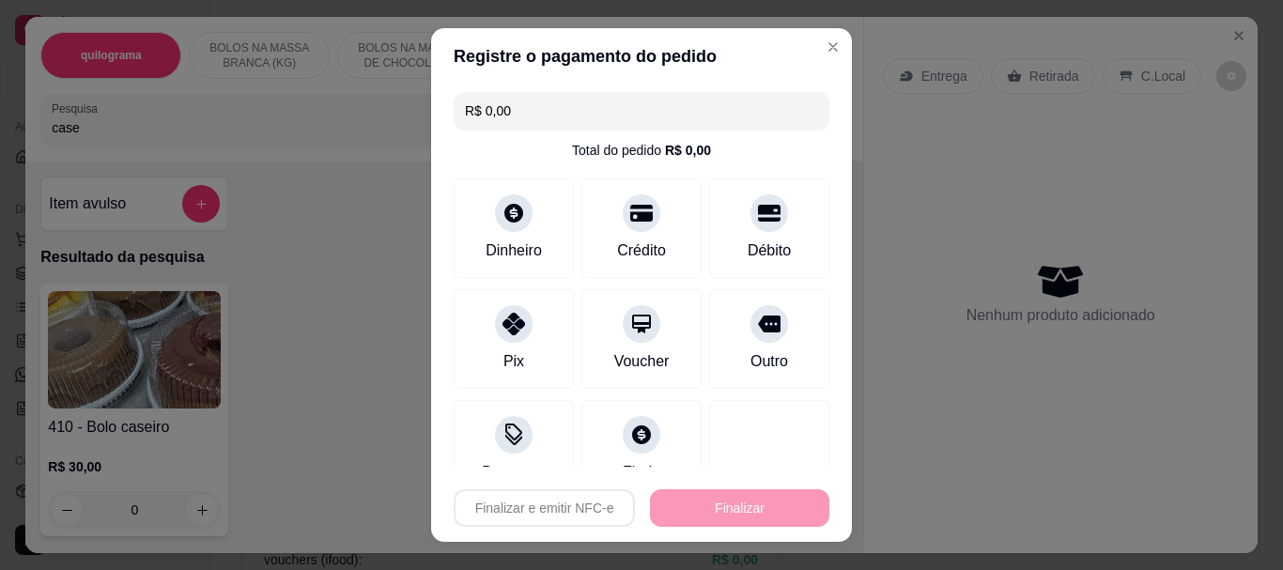
type input "-R$ 70,00"
